Goal: Information Seeking & Learning: Learn about a topic

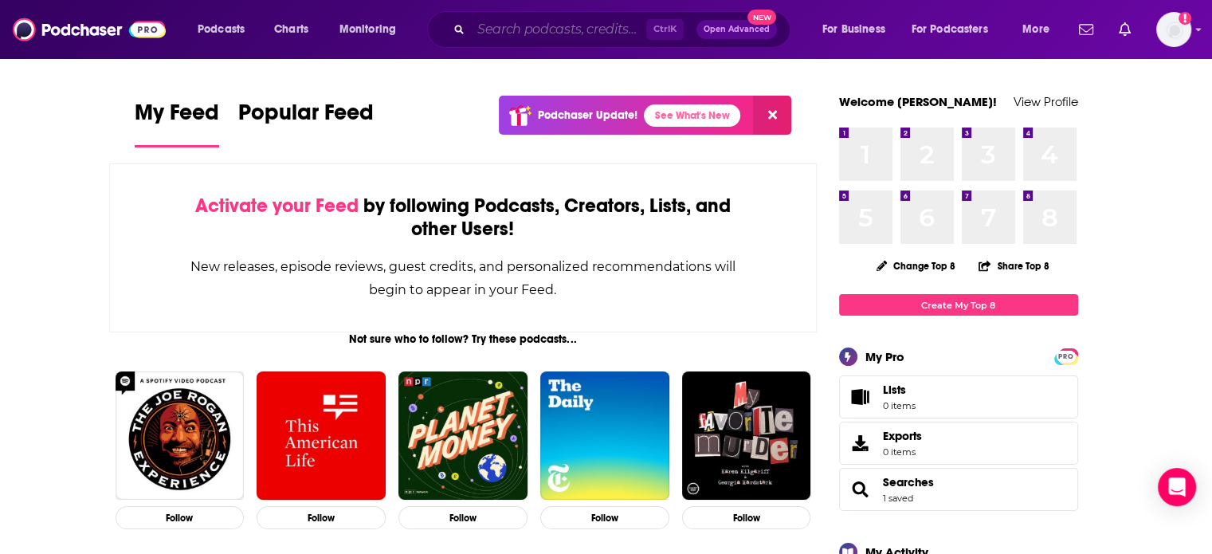
click at [611, 31] on input "Search podcasts, credits, & more..." at bounding box center [558, 29] width 175 height 25
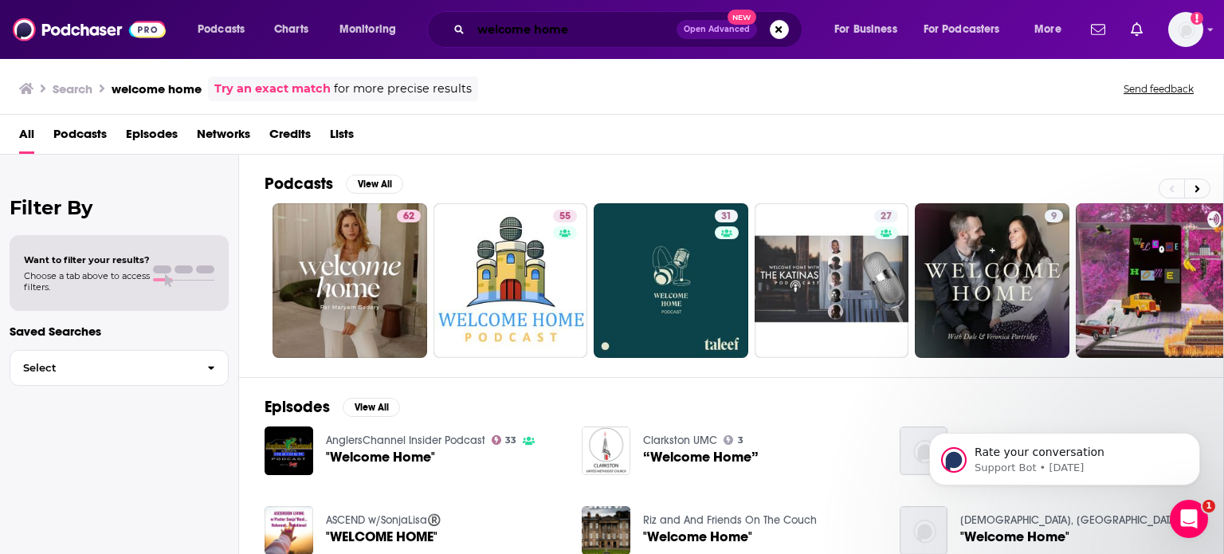
click at [611, 31] on input "welcome home" at bounding box center [574, 29] width 206 height 25
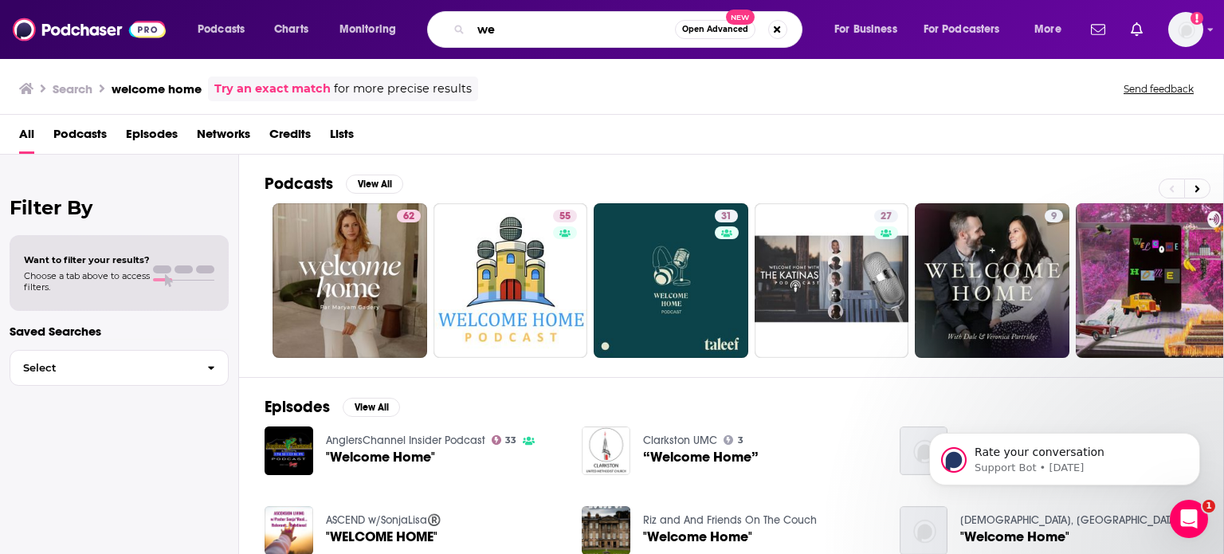
type input "w"
type input "Disney Welcome Home"
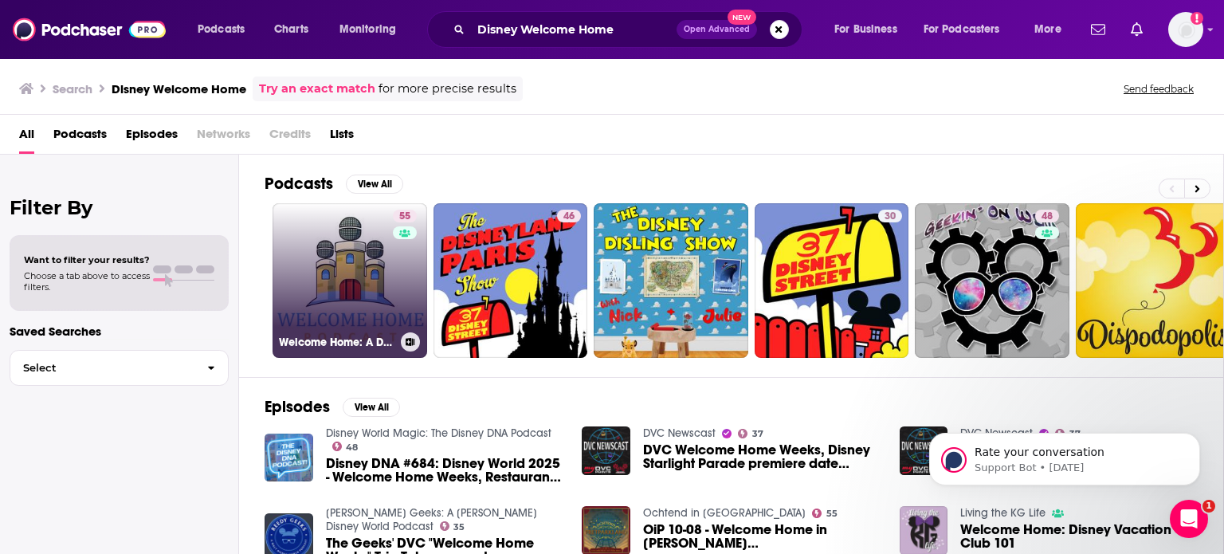
click at [370, 254] on link "55 Welcome Home: A Disney Parks & DVC Podcast" at bounding box center [349, 280] width 155 height 155
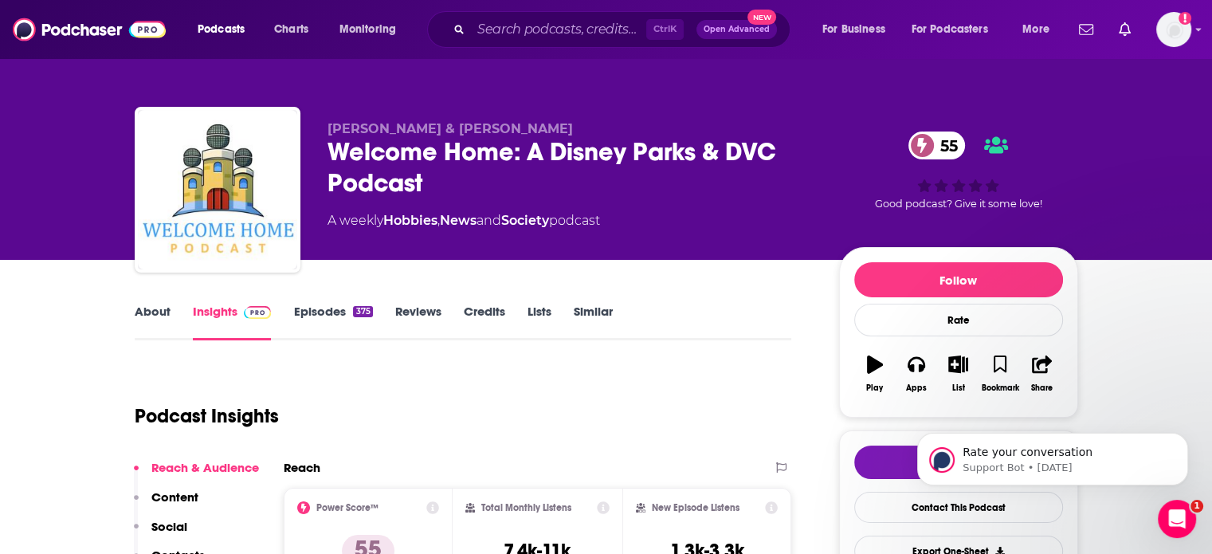
scroll to position [32, 0]
